Goal: Entertainment & Leisure: Consume media (video, audio)

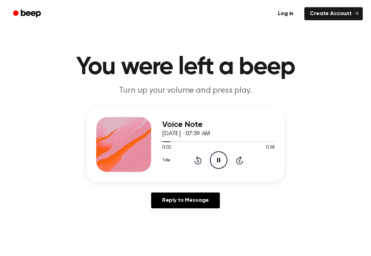
click at [214, 157] on icon "Pause Audio" at bounding box center [219, 160] width 18 height 18
click at [218, 161] on icon at bounding box center [219, 160] width 4 height 4
click at [217, 158] on icon at bounding box center [218, 160] width 3 height 4
click at [197, 158] on icon at bounding box center [197, 160] width 7 height 8
click at [218, 157] on icon "Play Audio" at bounding box center [219, 160] width 18 height 18
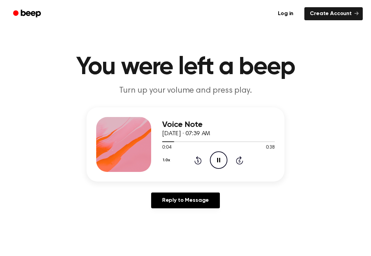
click at [200, 160] on icon "Rewind 5 seconds" at bounding box center [198, 160] width 8 height 9
click at [220, 157] on icon "Pause Audio" at bounding box center [219, 160] width 18 height 18
click at [222, 159] on icon "Play Audio" at bounding box center [219, 160] width 18 height 18
click at [218, 158] on icon "Pause Audio" at bounding box center [219, 160] width 18 height 18
click at [218, 156] on icon "Play Audio" at bounding box center [219, 160] width 18 height 18
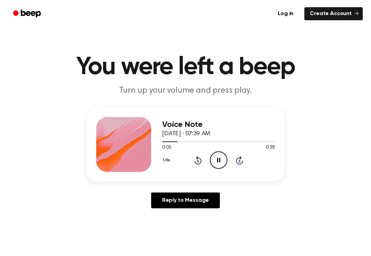
click at [214, 167] on icon "Pause Audio" at bounding box center [219, 160] width 18 height 18
click at [222, 160] on icon "Play Audio" at bounding box center [219, 160] width 18 height 18
click at [200, 159] on icon at bounding box center [197, 160] width 7 height 8
click at [206, 162] on div "1.0x Rewind 5 seconds Pause Audio Skip 5 seconds" at bounding box center [218, 160] width 113 height 18
click at [221, 158] on icon "Pause Audio" at bounding box center [219, 160] width 18 height 18
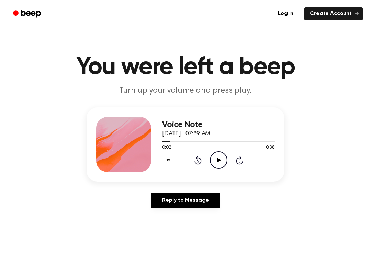
click at [227, 159] on circle at bounding box center [218, 160] width 17 height 17
click at [209, 158] on div "1.0x Rewind 5 seconds Pause Audio Skip 5 seconds" at bounding box center [218, 160] width 113 height 18
click at [214, 159] on icon "Pause Audio" at bounding box center [219, 160] width 18 height 18
click at [214, 155] on icon "Play Audio" at bounding box center [219, 160] width 18 height 18
click at [219, 157] on icon "Pause Audio" at bounding box center [219, 160] width 18 height 18
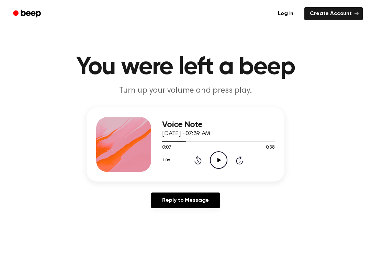
click at [218, 157] on icon "Play Audio" at bounding box center [219, 160] width 18 height 18
click at [226, 163] on circle at bounding box center [218, 160] width 17 height 17
click at [205, 158] on div "1.0x Rewind 5 seconds Play Audio Skip 5 seconds" at bounding box center [218, 160] width 113 height 18
